Goal: Browse casually

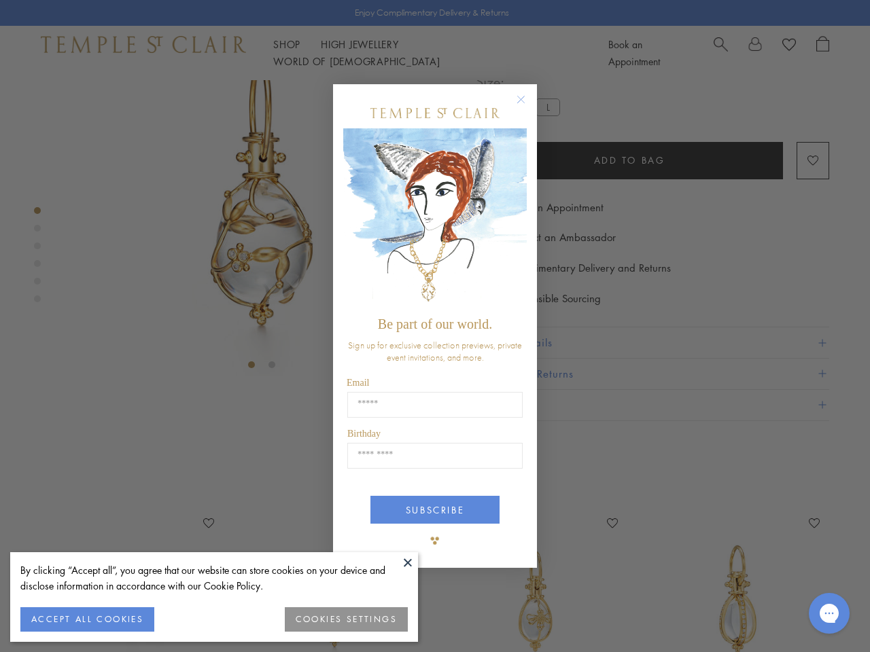
click at [435, 326] on span "Be part of our world." at bounding box center [435, 324] width 114 height 15
click at [408, 563] on button at bounding box center [408, 563] width 20 height 20
click at [87, 620] on button "ACCEPT ALL COOKIES" at bounding box center [87, 620] width 134 height 24
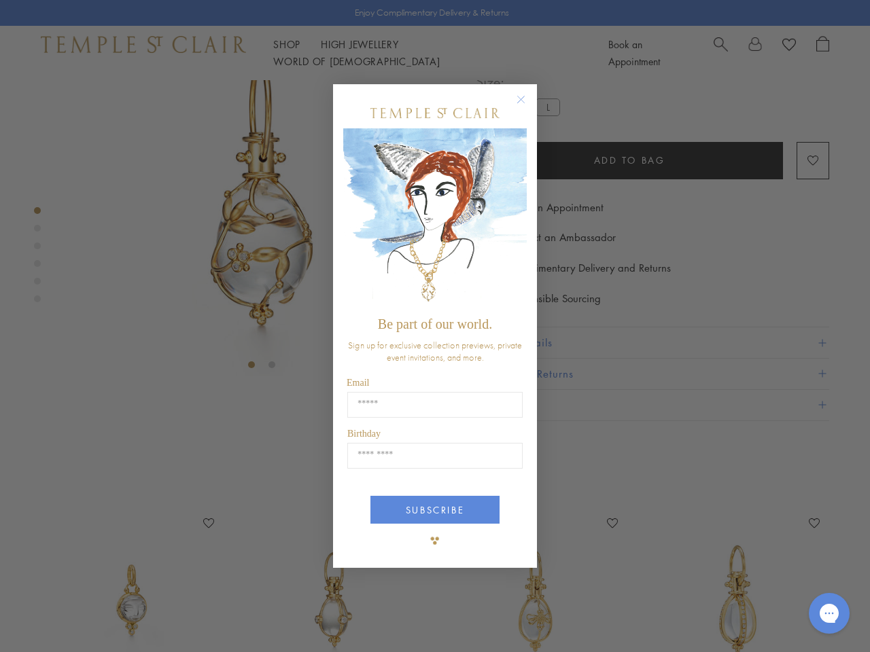
click at [347, 620] on div "Close dialog Be part of our world. Sign up for exclusive collection previews, p…" at bounding box center [435, 326] width 870 height 652
click at [527, 105] on icon "Close dialog" at bounding box center [520, 99] width 17 height 17
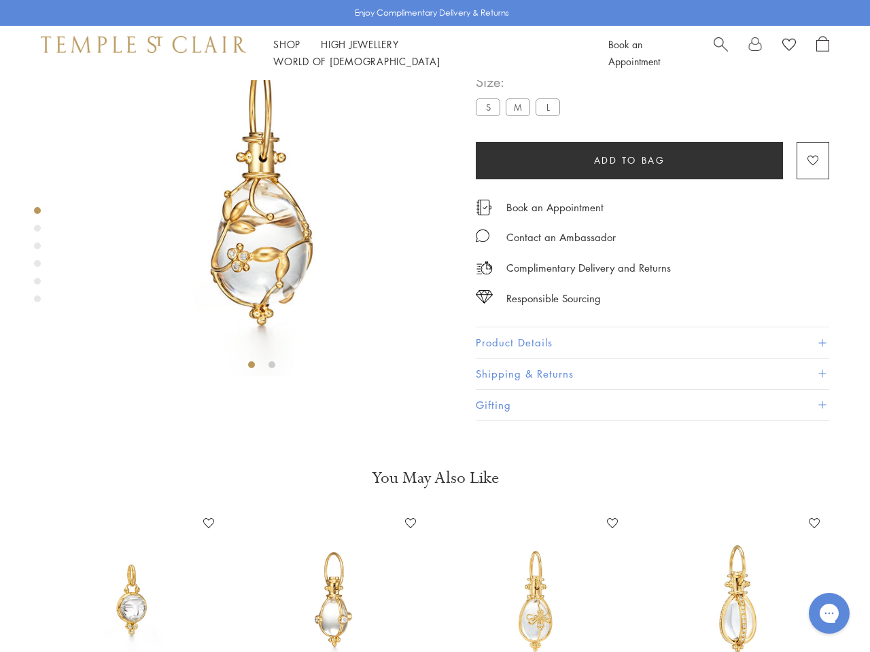
click at [435, 547] on button "SUBSCRIBE" at bounding box center [434, 561] width 129 height 28
click at [829, 614] on icon "Gorgias live chat" at bounding box center [828, 613] width 13 height 13
